Goal: Navigation & Orientation: Find specific page/section

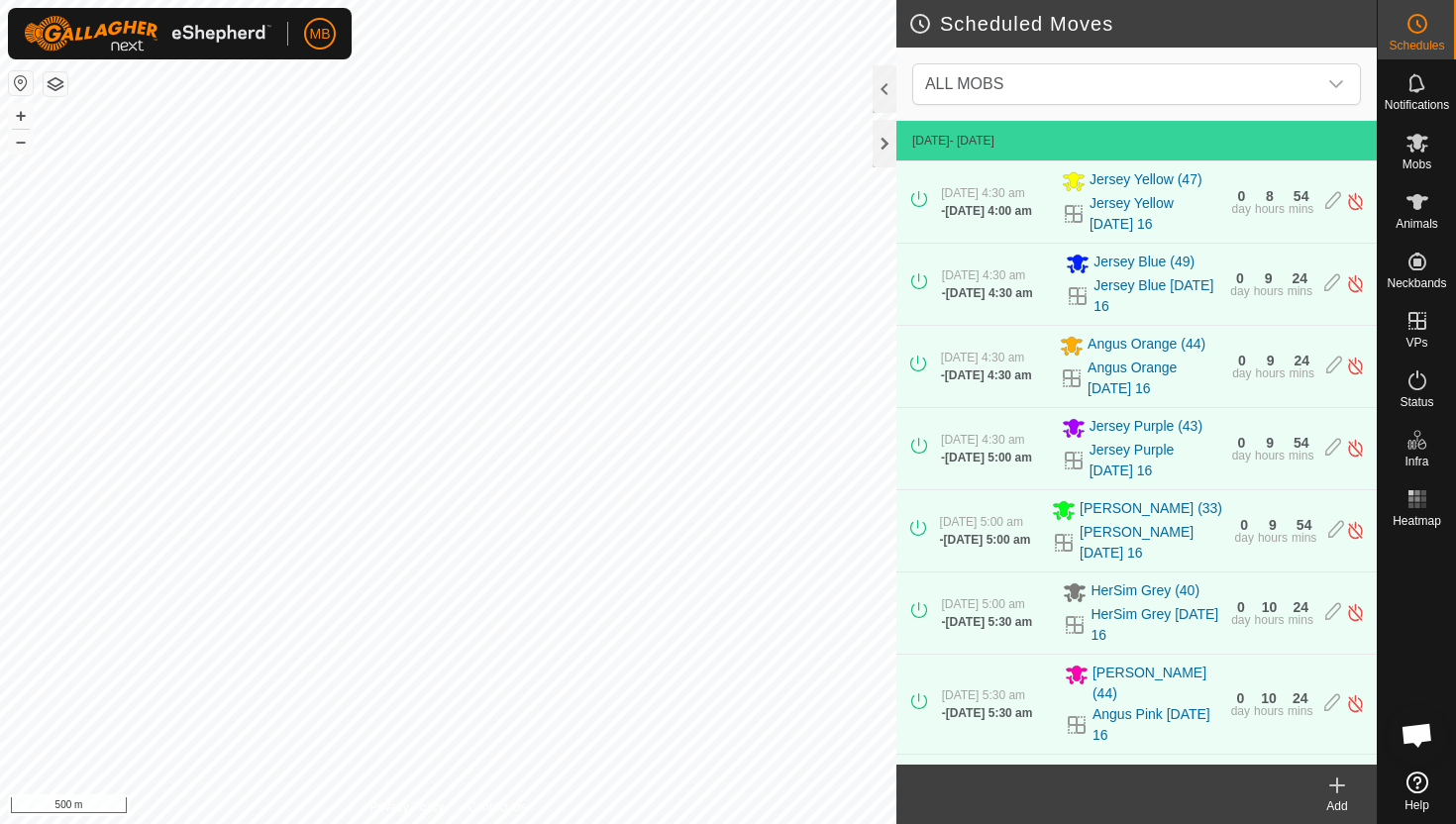
scroll to position [1332, 0]
click at [883, 77] on div at bounding box center [885, 89] width 24 height 48
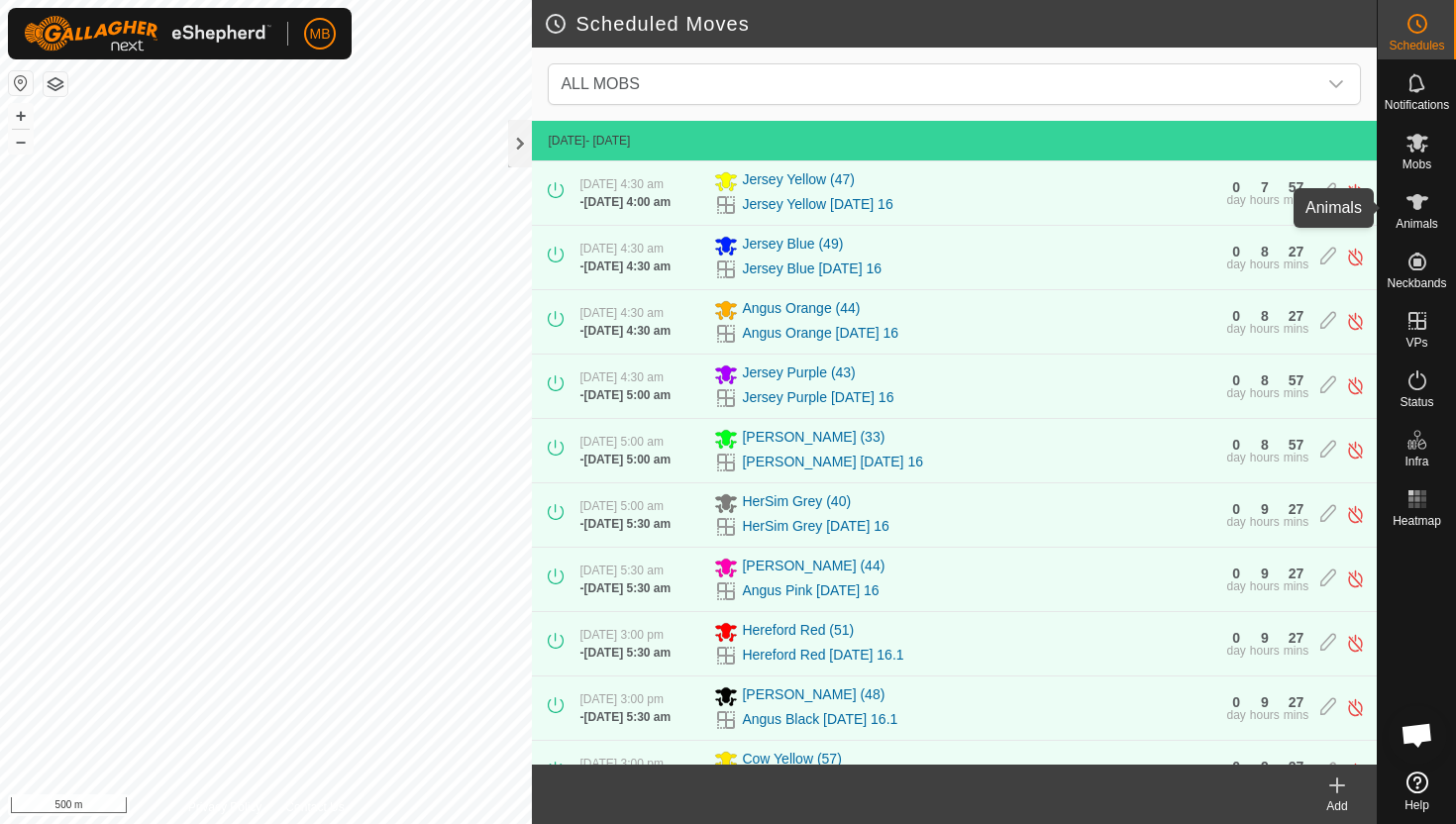
click at [1419, 201] on icon at bounding box center [1418, 202] width 22 height 16
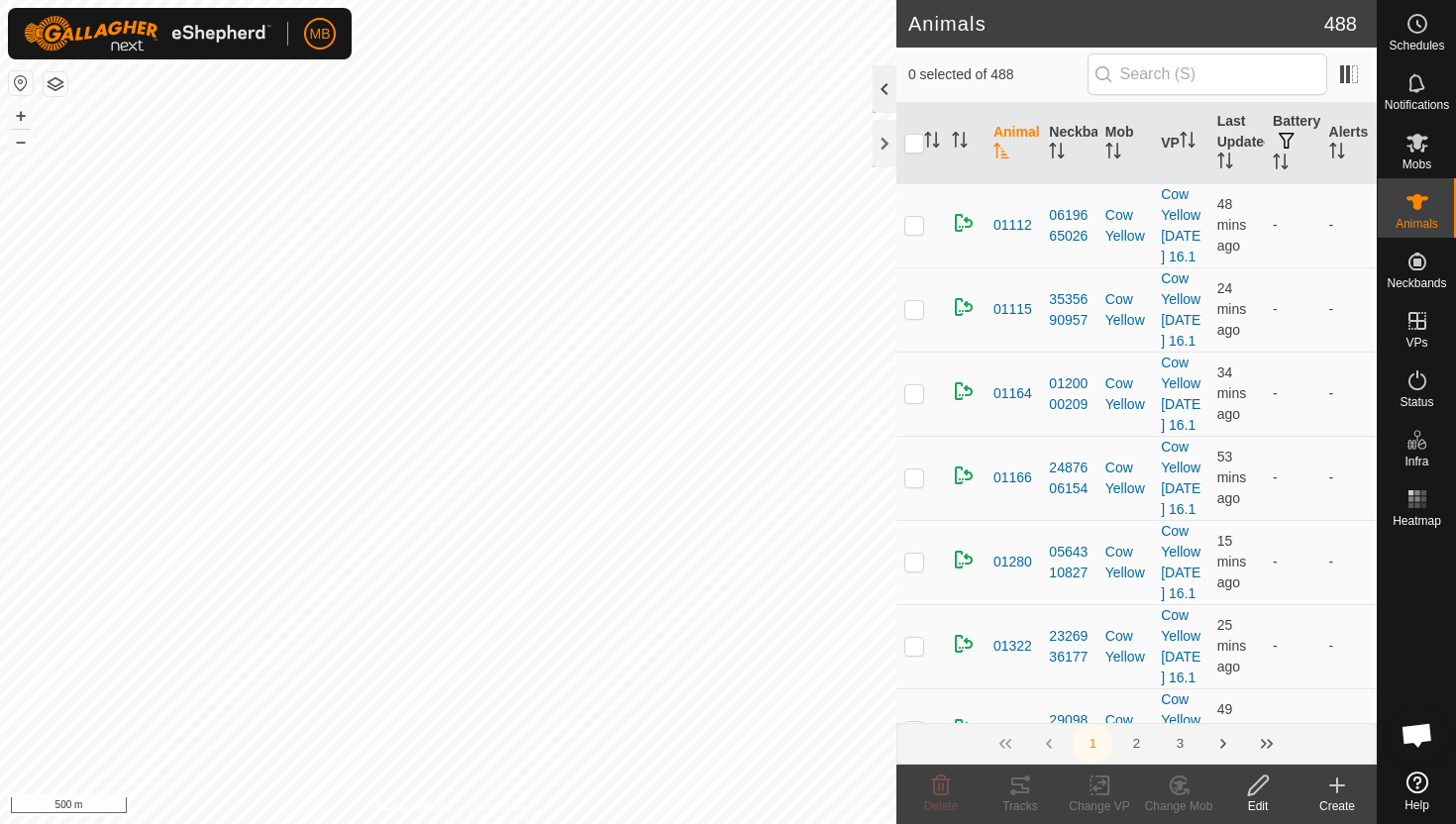
click at [885, 82] on div at bounding box center [885, 89] width 24 height 48
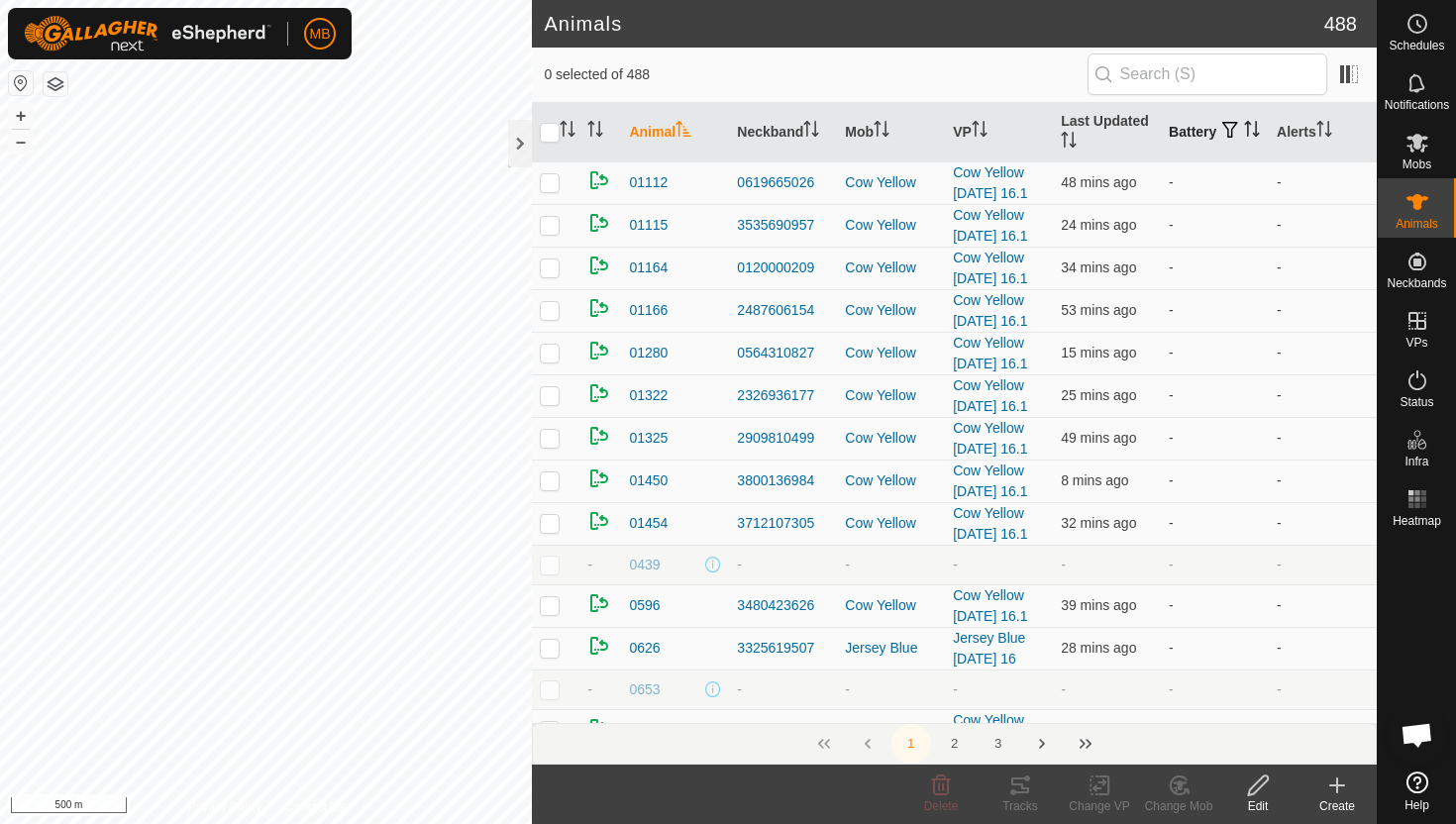
click at [1244, 136] on icon "Activate to sort" at bounding box center [1252, 129] width 16 height 16
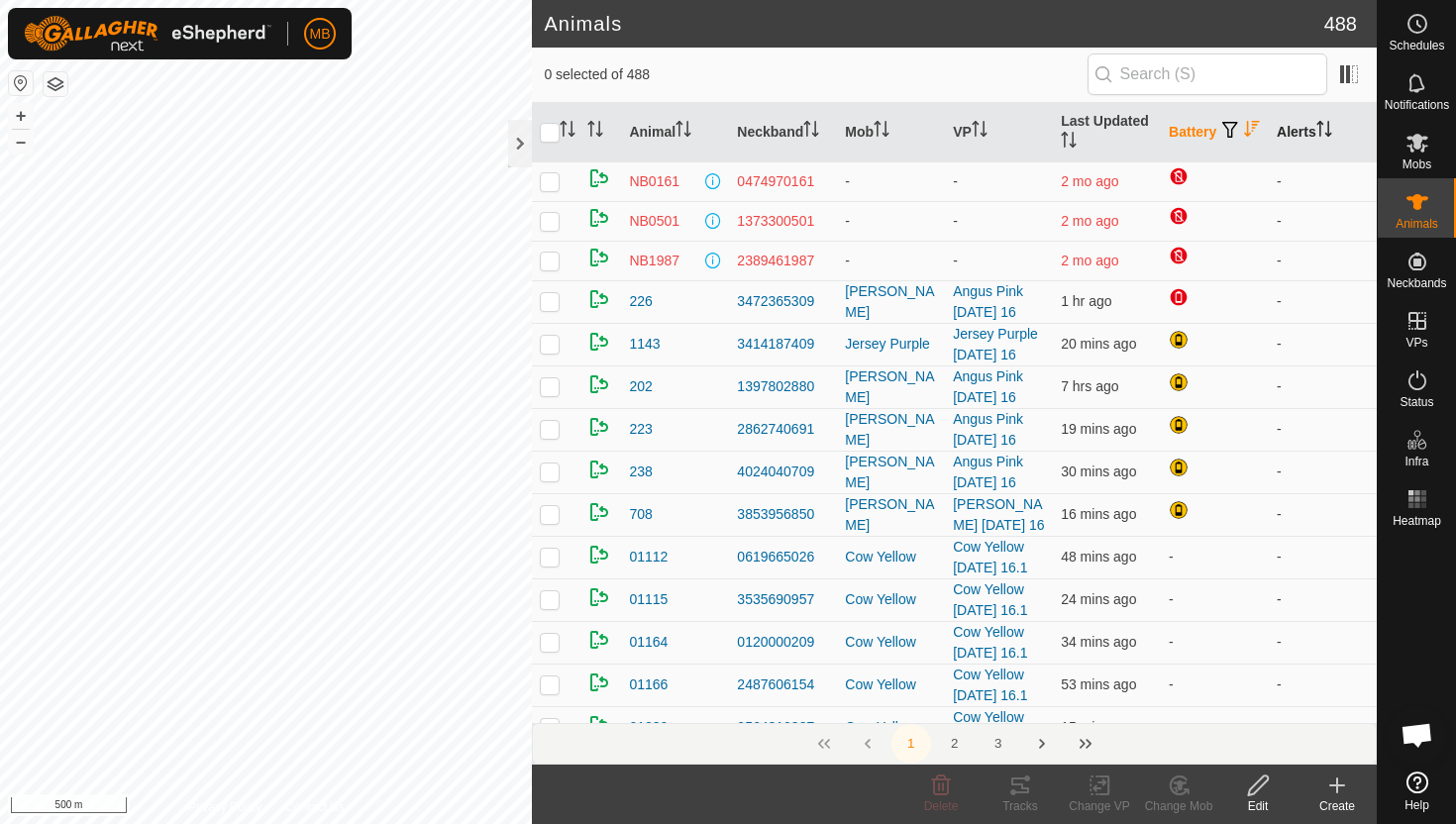
click at [1331, 127] on icon "Activate to sort" at bounding box center [1325, 129] width 16 height 16
